Goal: Browse casually

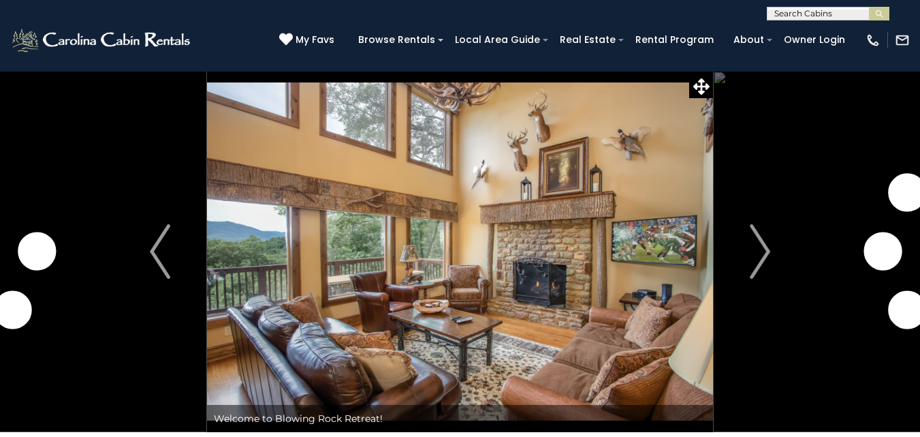
click at [759, 260] on img "Next" at bounding box center [760, 251] width 20 height 55
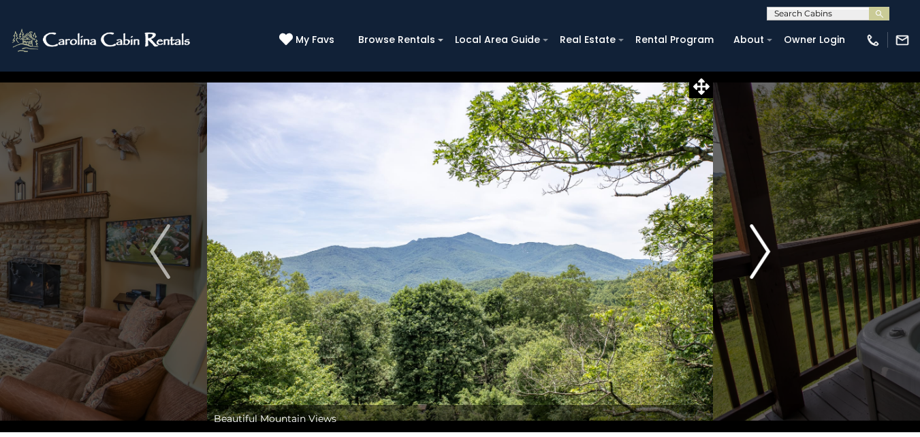
click at [758, 260] on img "Next" at bounding box center [760, 251] width 20 height 55
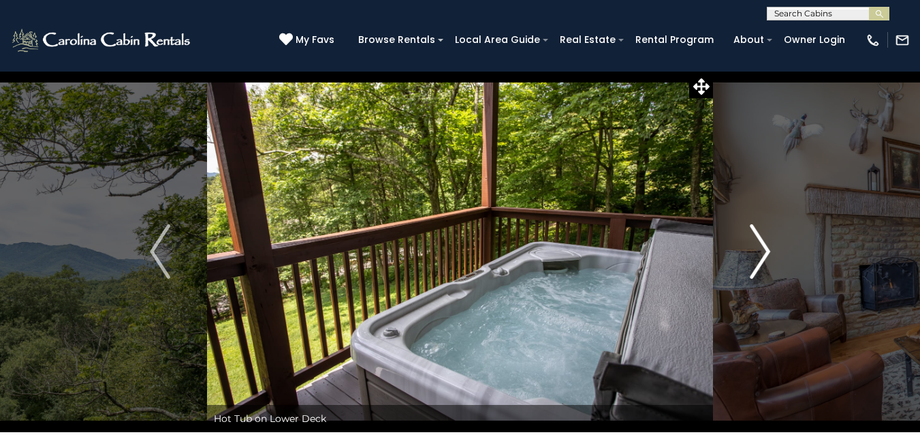
click at [758, 260] on img "Next" at bounding box center [760, 251] width 20 height 55
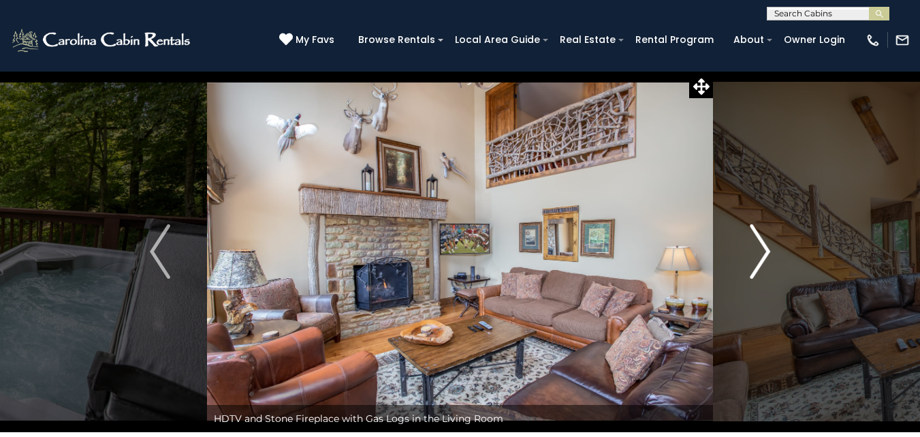
click at [758, 260] on img "Next" at bounding box center [760, 251] width 20 height 55
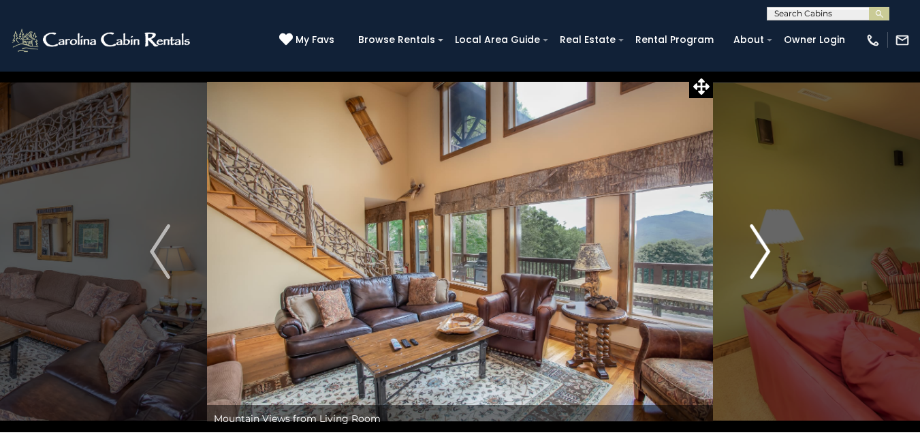
click at [758, 260] on img "Next" at bounding box center [760, 251] width 20 height 55
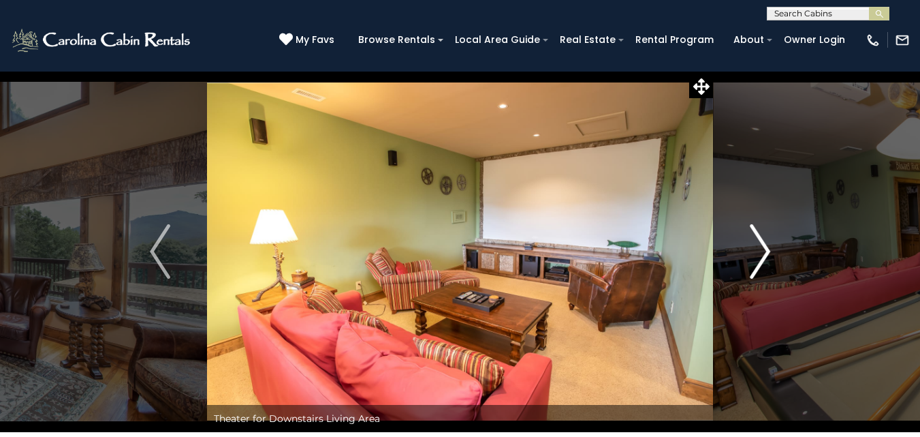
click at [758, 260] on img "Next" at bounding box center [760, 251] width 20 height 55
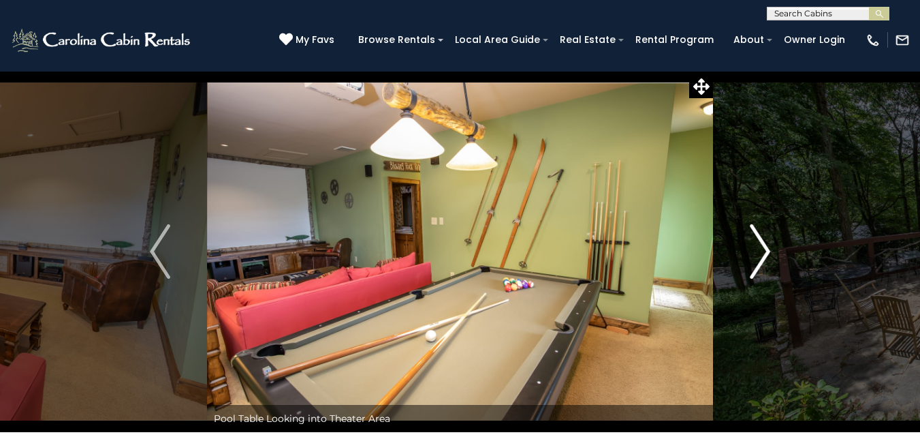
click at [758, 260] on img "Next" at bounding box center [760, 251] width 20 height 55
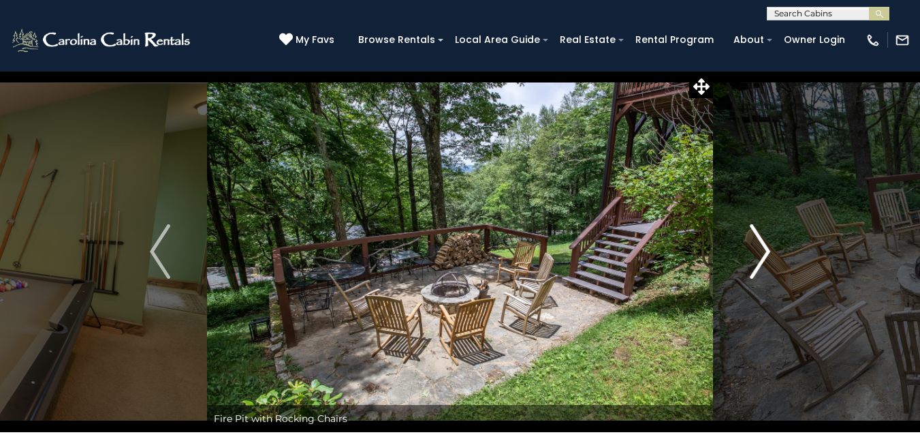
click at [758, 260] on img "Next" at bounding box center [760, 251] width 20 height 55
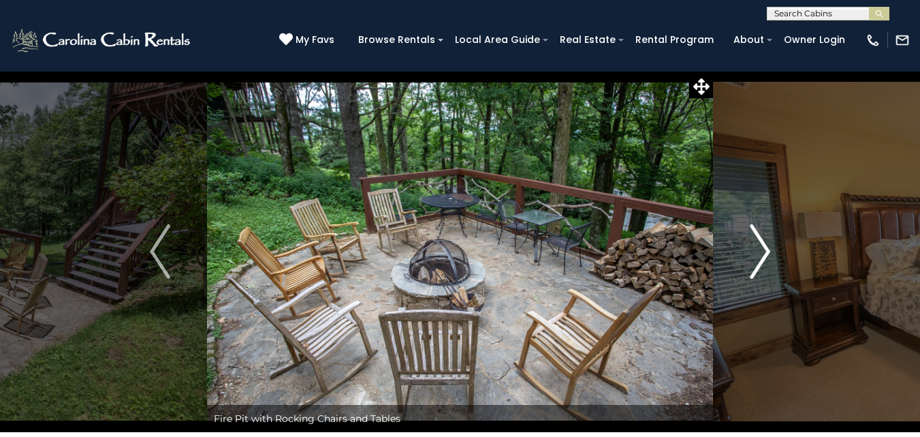
click at [758, 260] on img "Next" at bounding box center [760, 251] width 20 height 55
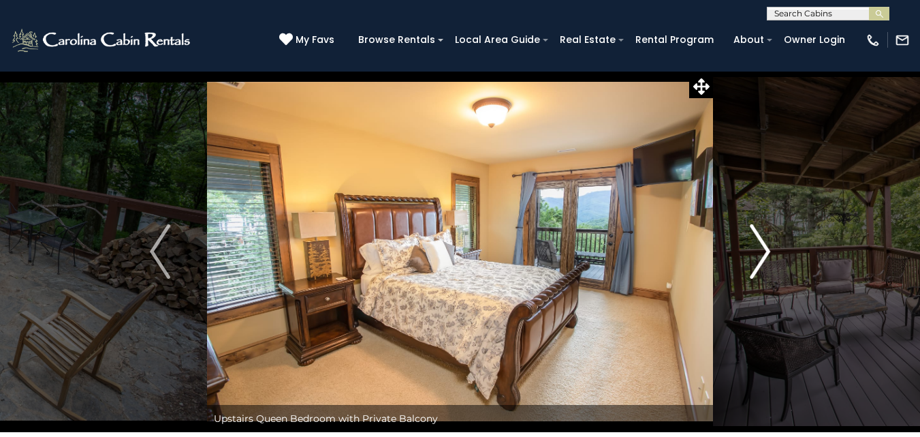
click at [758, 260] on img "Next" at bounding box center [760, 251] width 20 height 55
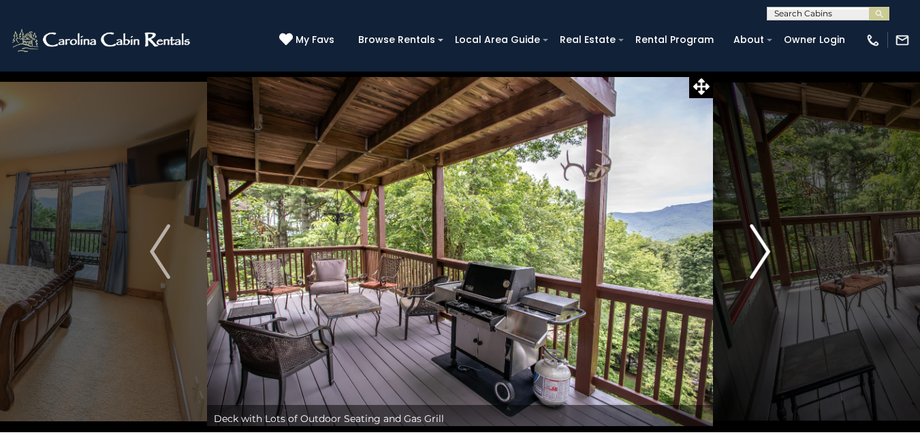
click at [758, 260] on img "Next" at bounding box center [760, 251] width 20 height 55
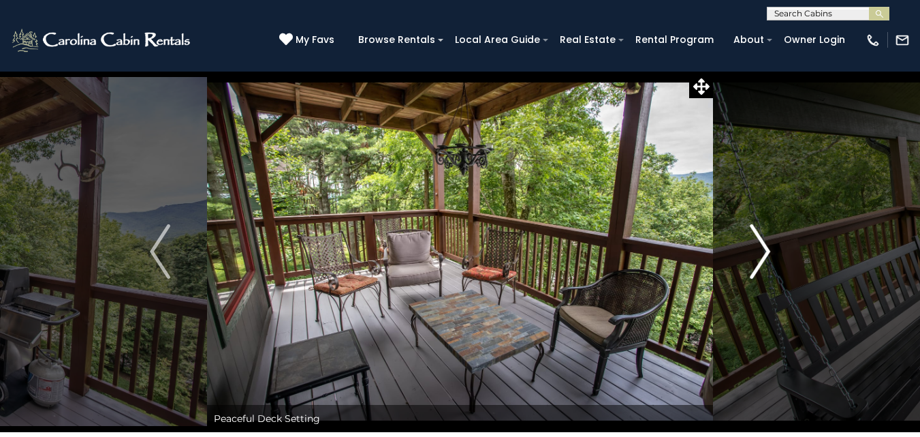
click at [758, 260] on img "Next" at bounding box center [760, 251] width 20 height 55
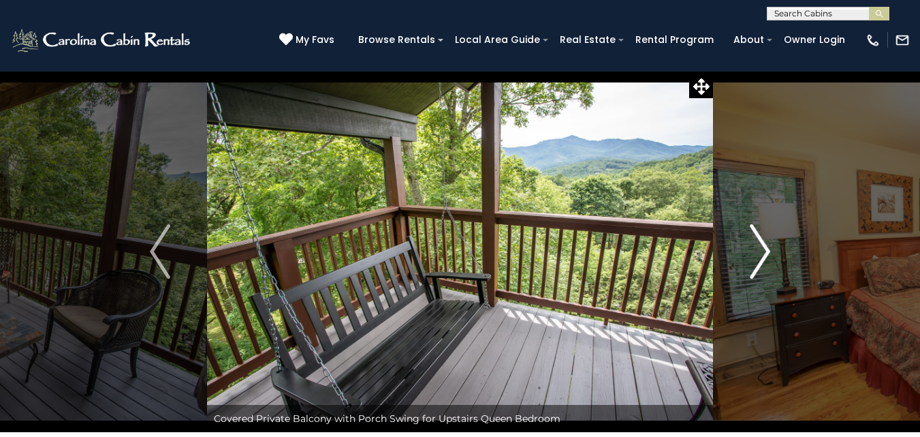
click at [758, 260] on img "Next" at bounding box center [760, 251] width 20 height 55
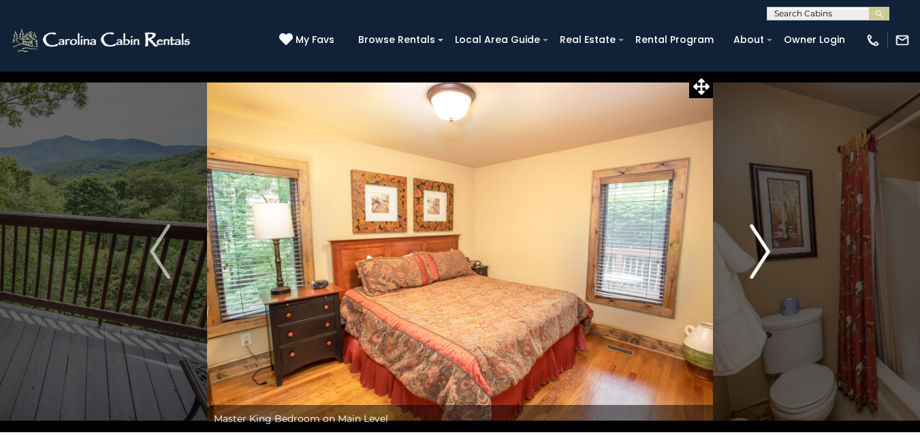
click at [758, 260] on img "Next" at bounding box center [760, 251] width 20 height 55
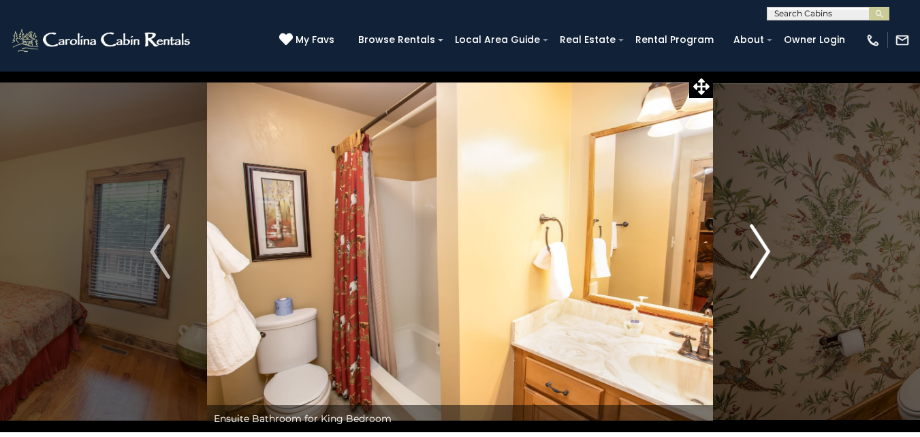
click at [758, 260] on img "Next" at bounding box center [760, 251] width 20 height 55
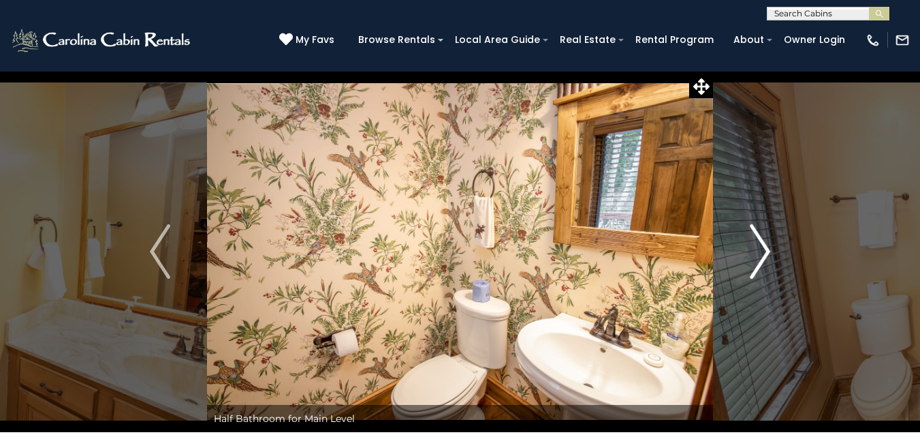
click at [758, 260] on img "Next" at bounding box center [760, 251] width 20 height 55
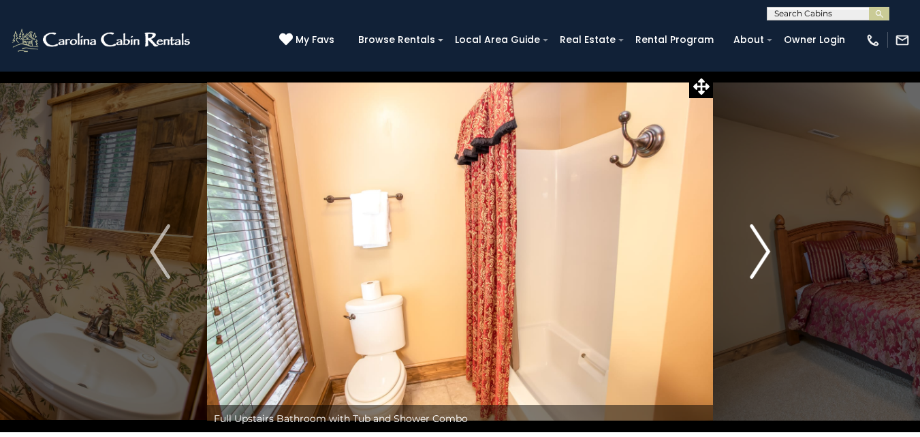
click at [758, 260] on img "Next" at bounding box center [760, 251] width 20 height 55
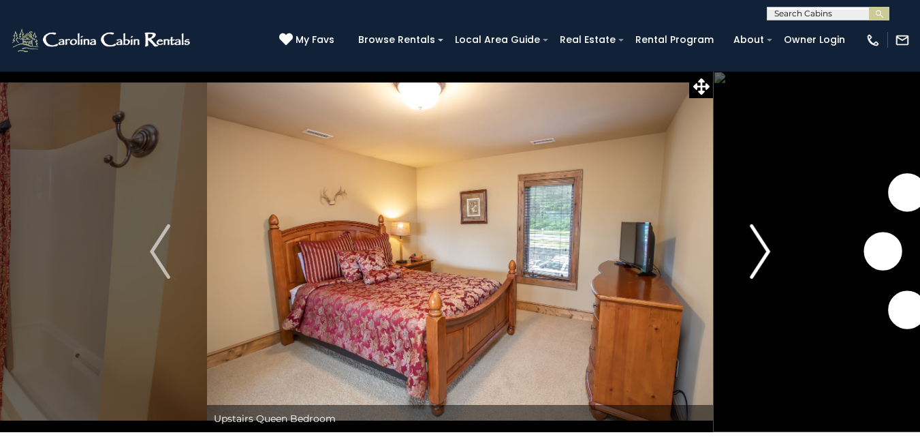
click at [758, 260] on img "Next" at bounding box center [760, 251] width 20 height 55
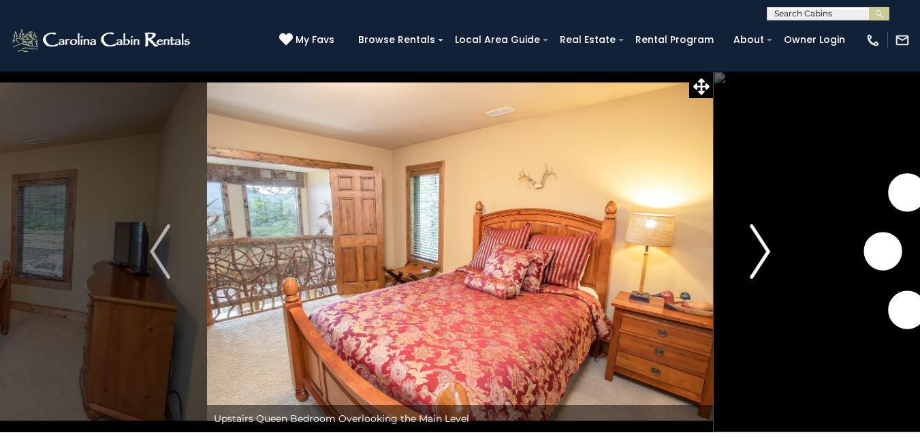
click at [758, 260] on img "Next" at bounding box center [760, 251] width 20 height 55
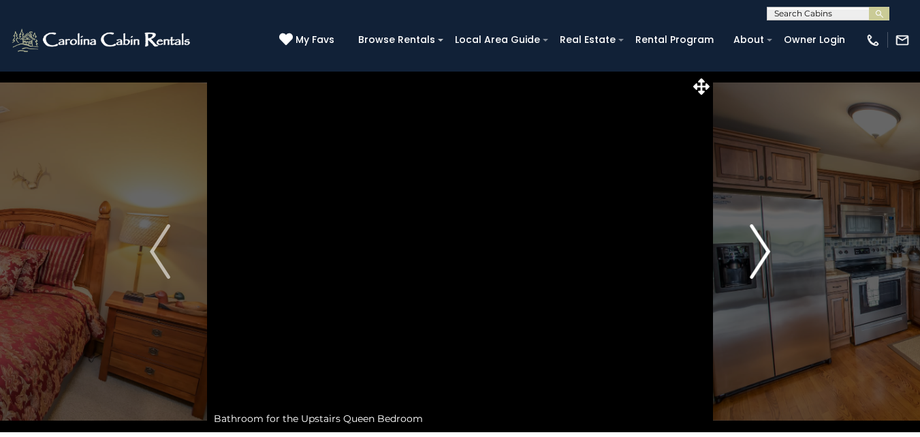
click at [758, 260] on img "Next" at bounding box center [760, 251] width 20 height 55
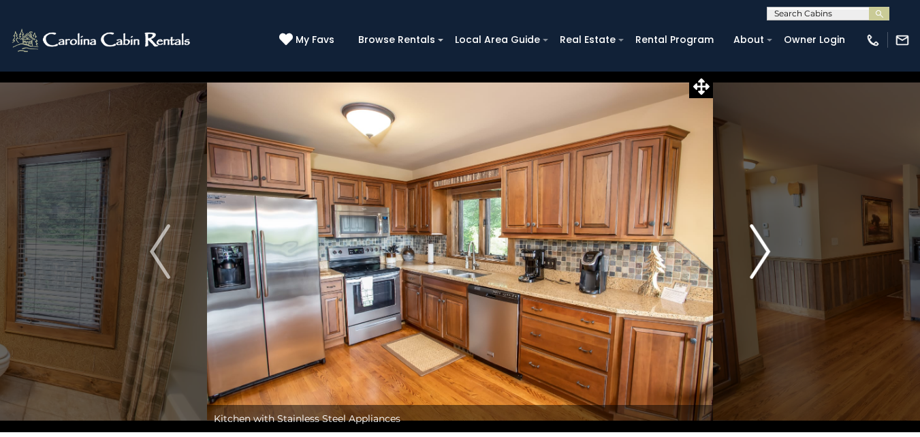
click at [758, 260] on img "Next" at bounding box center [760, 251] width 20 height 55
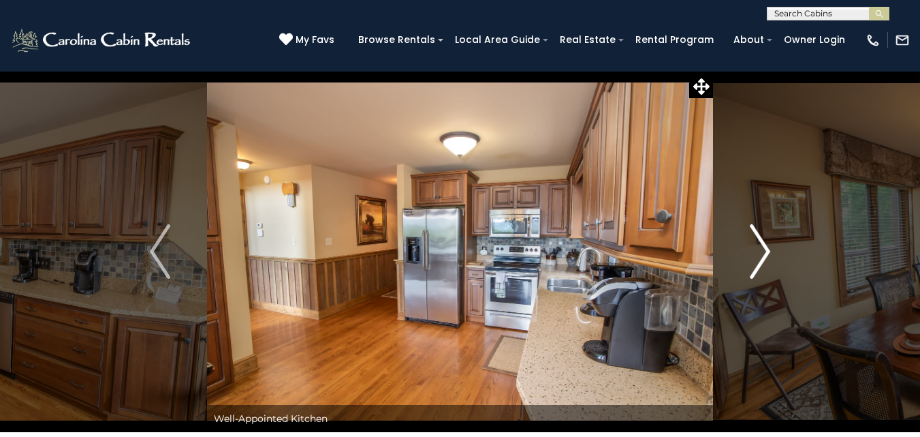
click at [758, 260] on img "Next" at bounding box center [760, 251] width 20 height 55
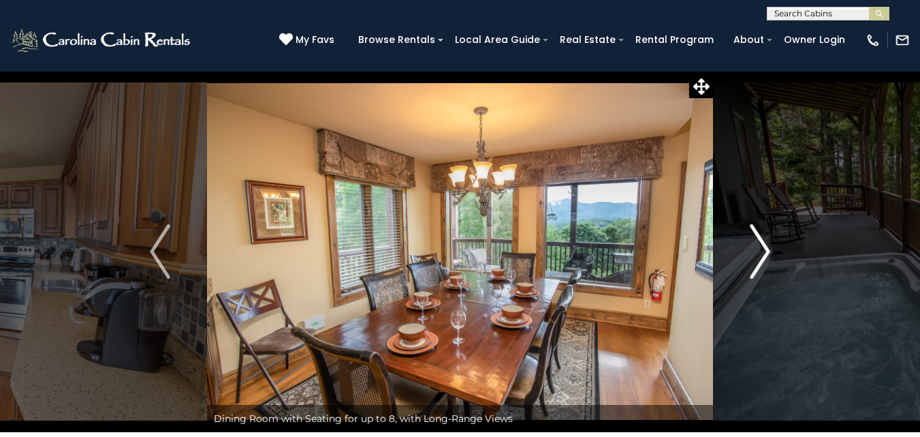
click at [758, 260] on img "Next" at bounding box center [760, 251] width 20 height 55
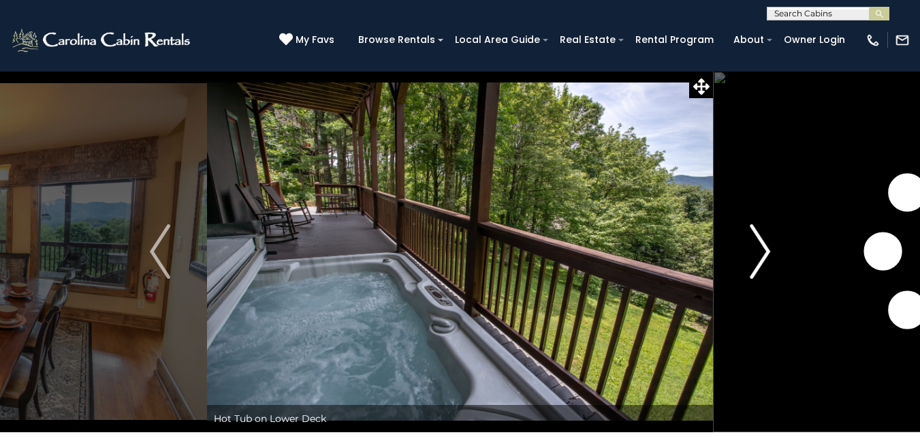
click at [758, 260] on img "Next" at bounding box center [760, 251] width 20 height 55
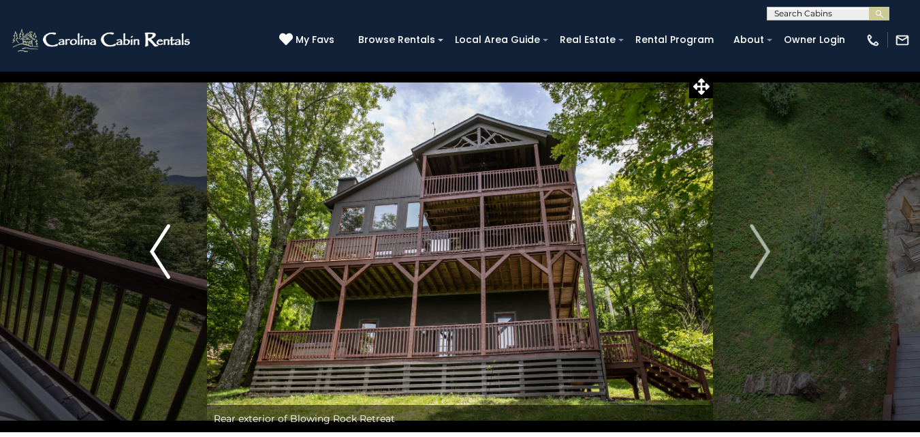
click at [147, 267] on button "Previous" at bounding box center [160, 251] width 94 height 361
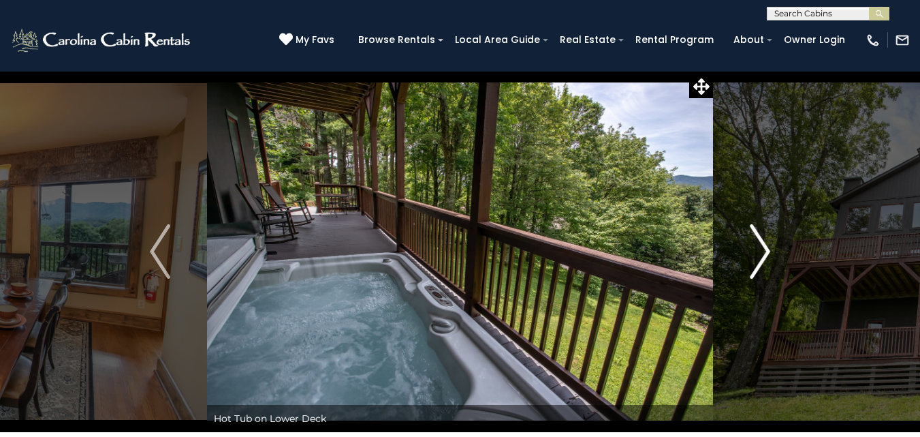
click at [762, 260] on img "Next" at bounding box center [760, 251] width 20 height 55
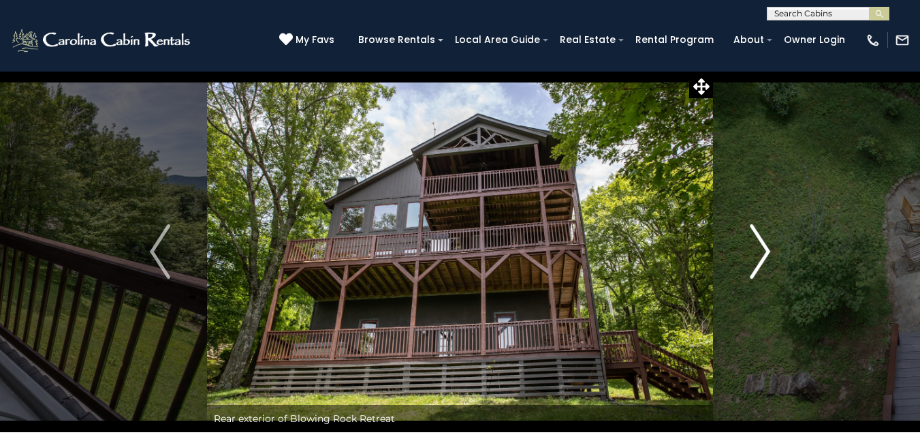
click at [762, 260] on img "Next" at bounding box center [760, 251] width 20 height 55
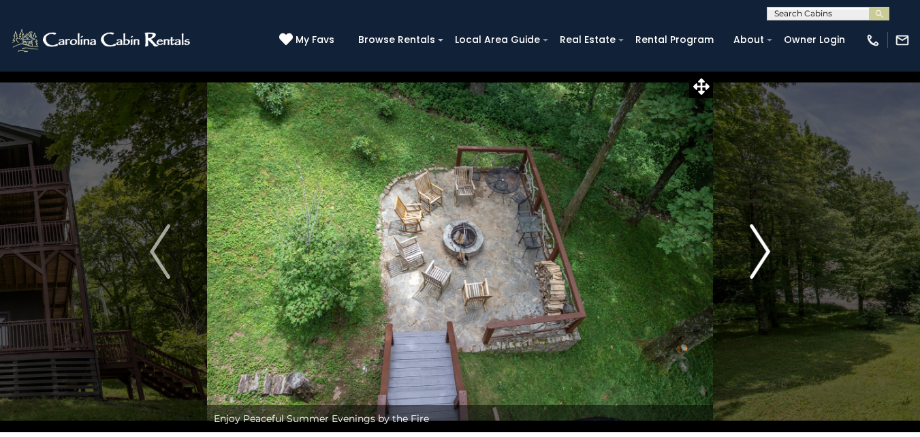
click at [762, 260] on img "Next" at bounding box center [760, 251] width 20 height 55
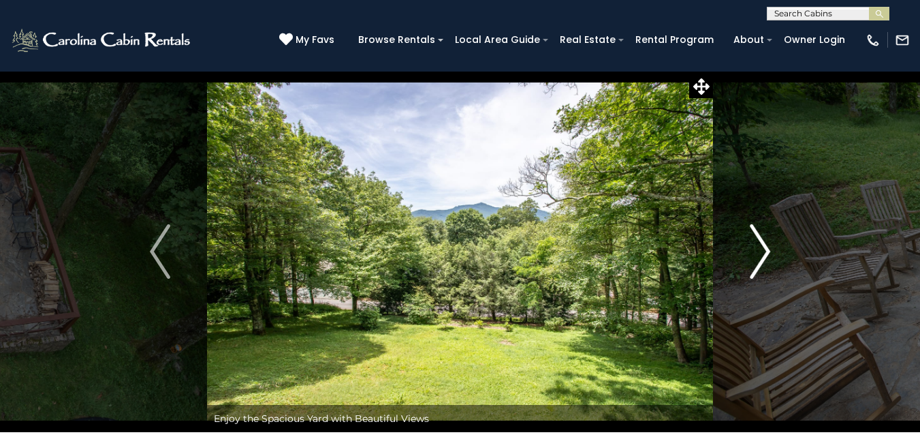
click at [762, 260] on img "Next" at bounding box center [760, 251] width 20 height 55
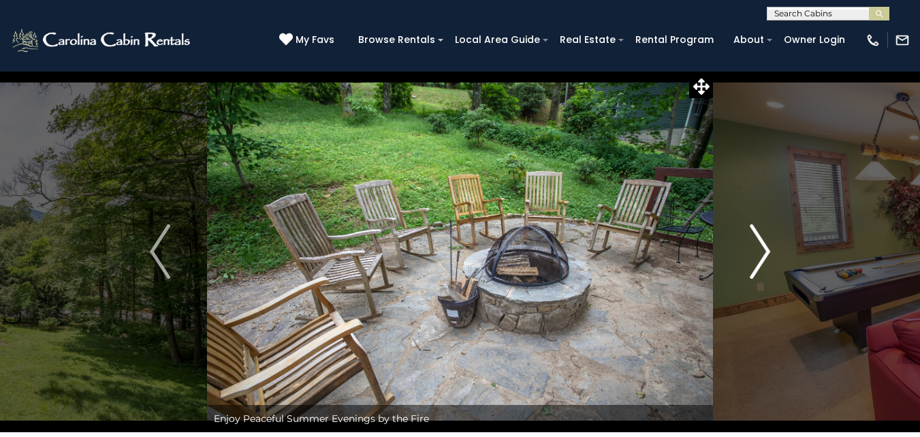
click at [762, 260] on img "Next" at bounding box center [760, 251] width 20 height 55
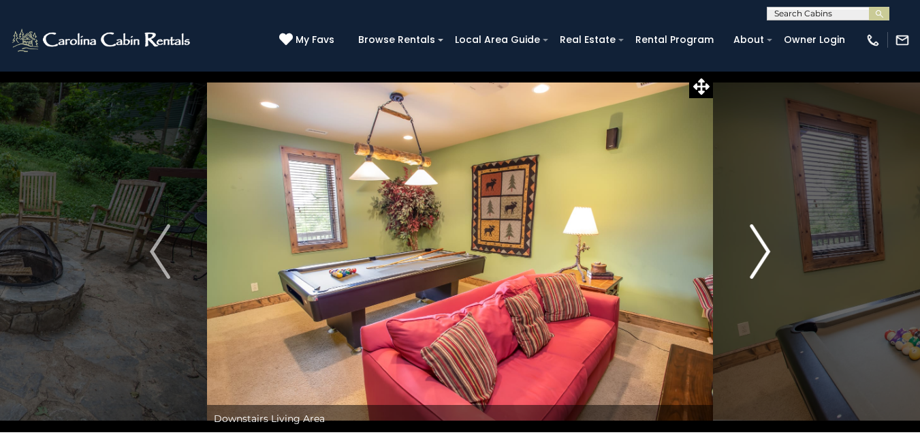
click at [762, 260] on img "Next" at bounding box center [760, 251] width 20 height 55
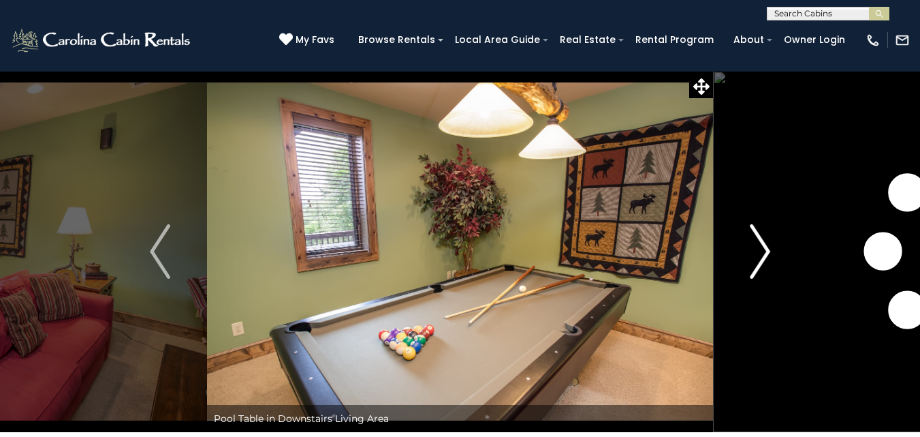
click at [762, 260] on img "Next" at bounding box center [760, 251] width 20 height 55
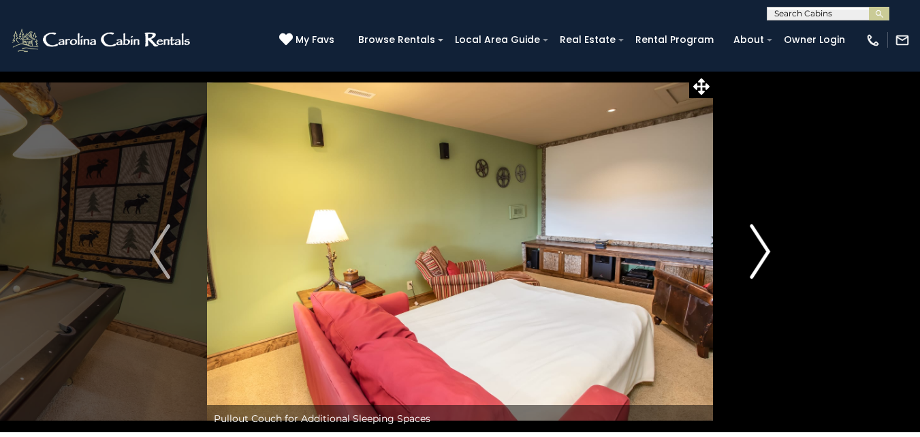
click at [762, 260] on img "Next" at bounding box center [760, 251] width 20 height 55
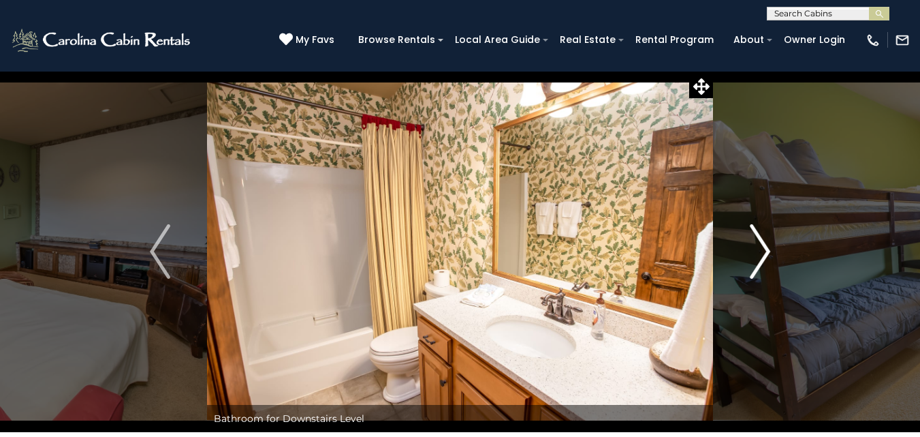
click at [762, 260] on img "Next" at bounding box center [760, 251] width 20 height 55
